Goal: Task Accomplishment & Management: Manage account settings

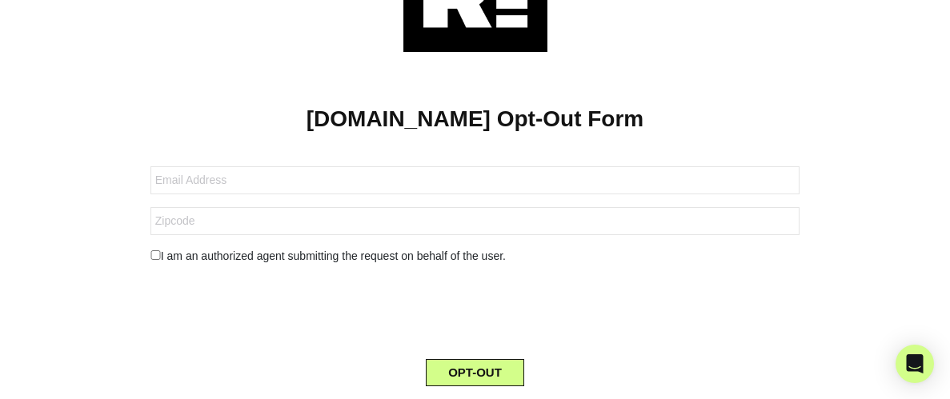
scroll to position [103, 0]
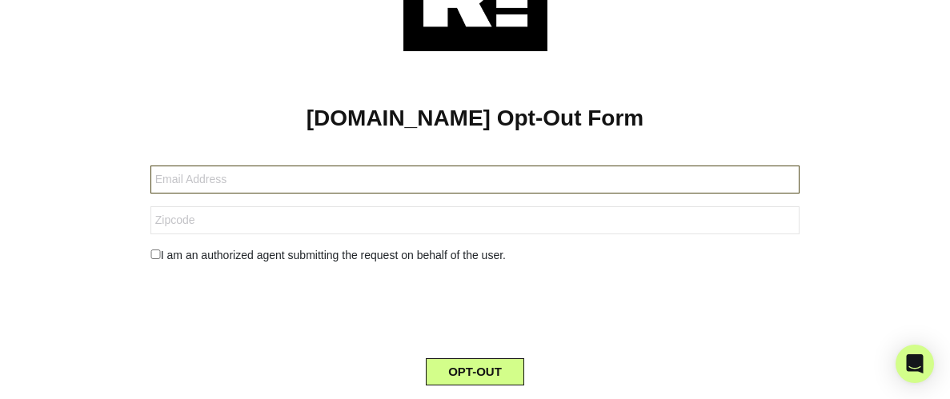
click at [174, 194] on input "text" at bounding box center [474, 180] width 649 height 28
type input "[EMAIL_ADDRESS][DOMAIN_NAME]"
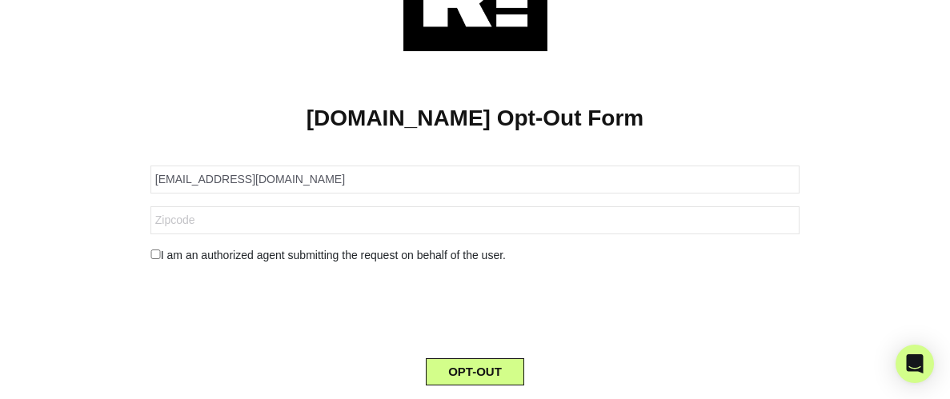
type input "32310"
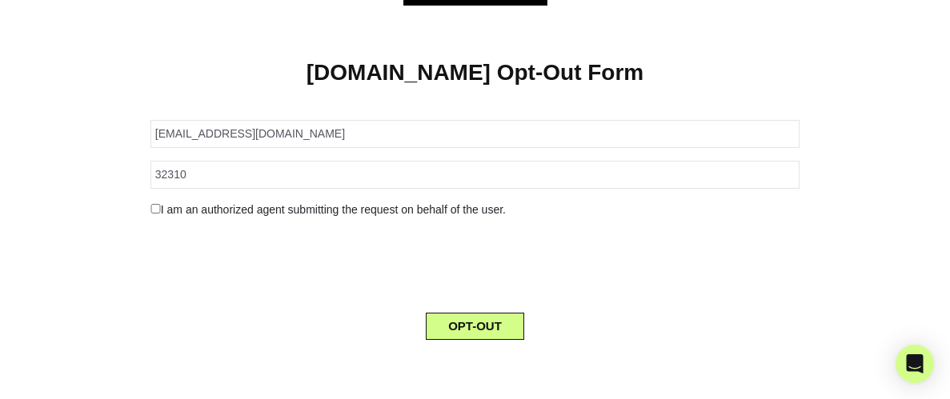
scroll to position [204, 0]
click at [477, 318] on button "OPT-OUT" at bounding box center [475, 326] width 98 height 27
